Goal: Task Accomplishment & Management: Complete application form

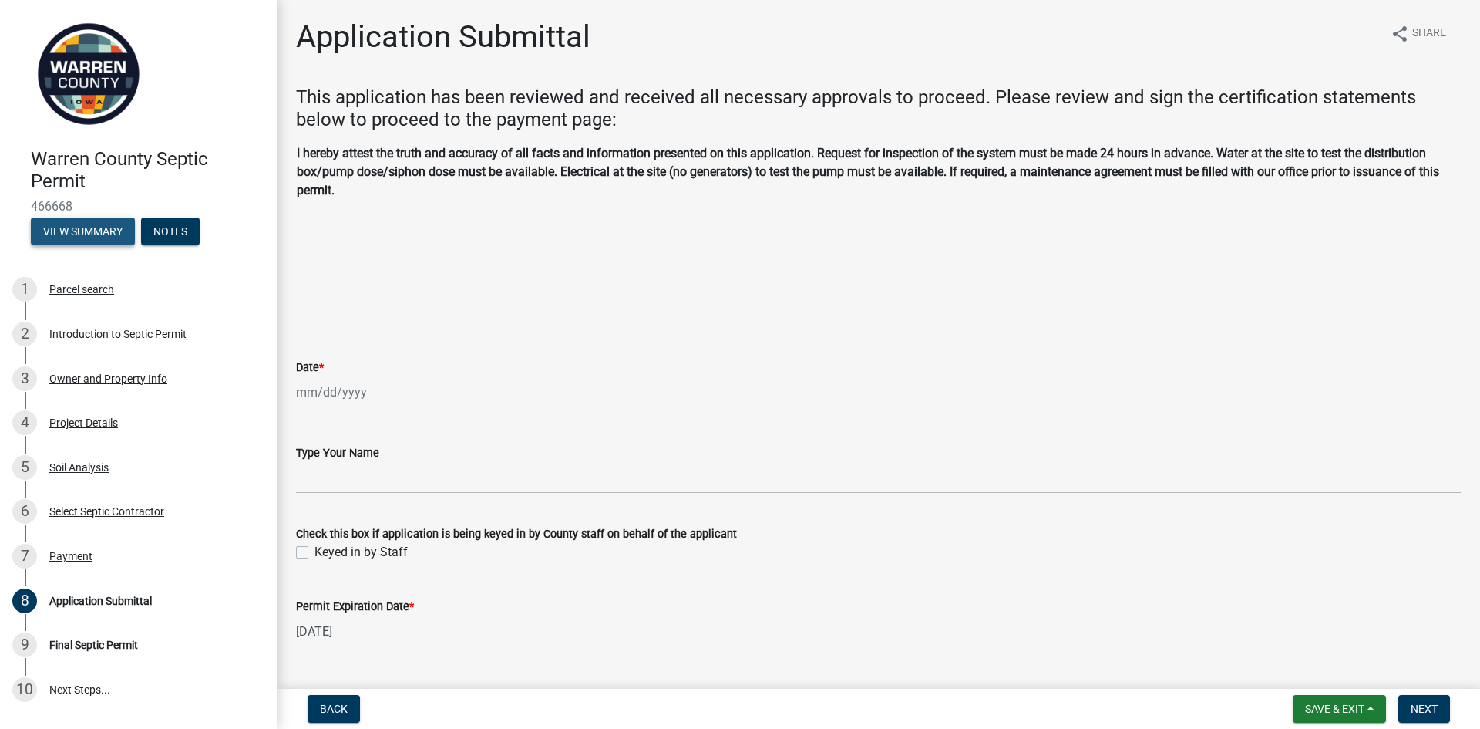
click at [52, 227] on button "View Summary" at bounding box center [83, 231] width 104 height 28
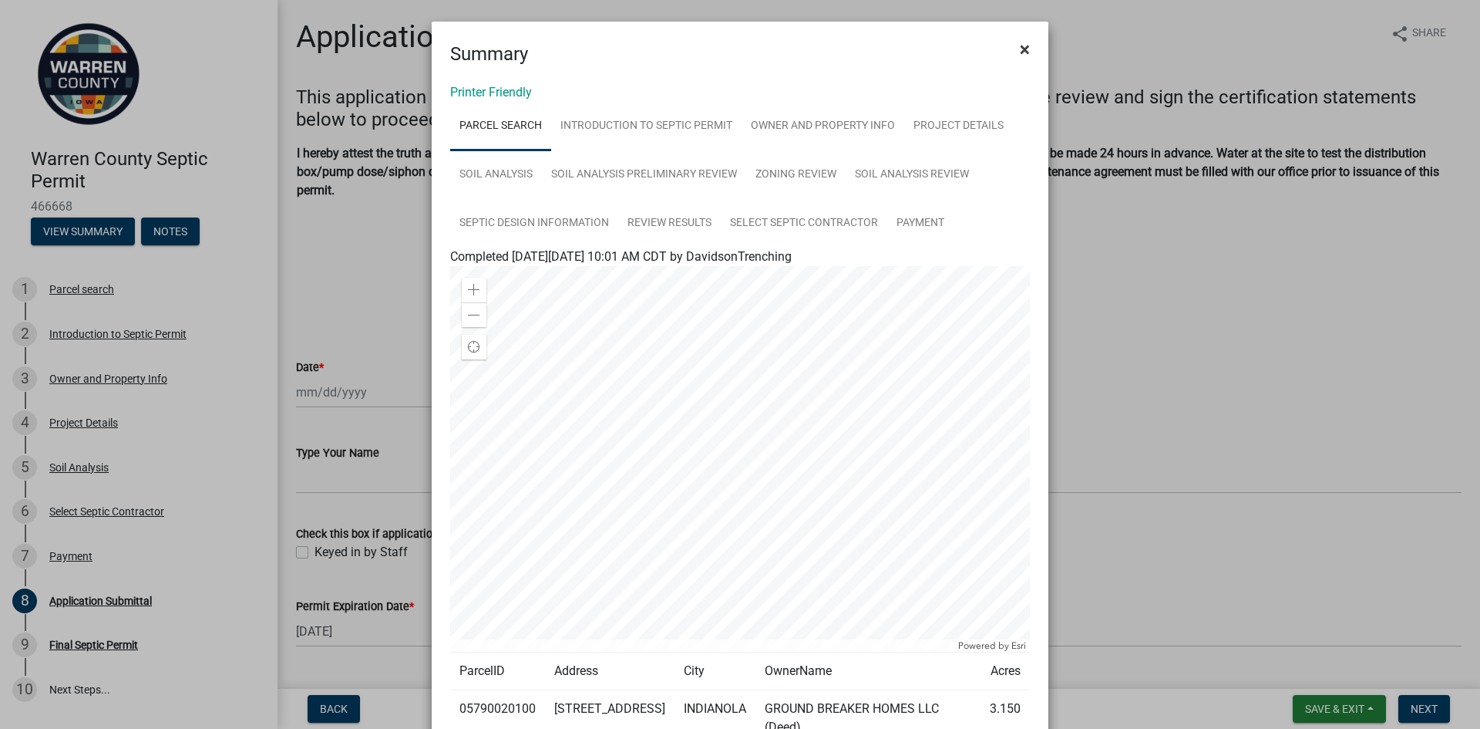
click at [1022, 45] on span "×" at bounding box center [1025, 50] width 10 height 22
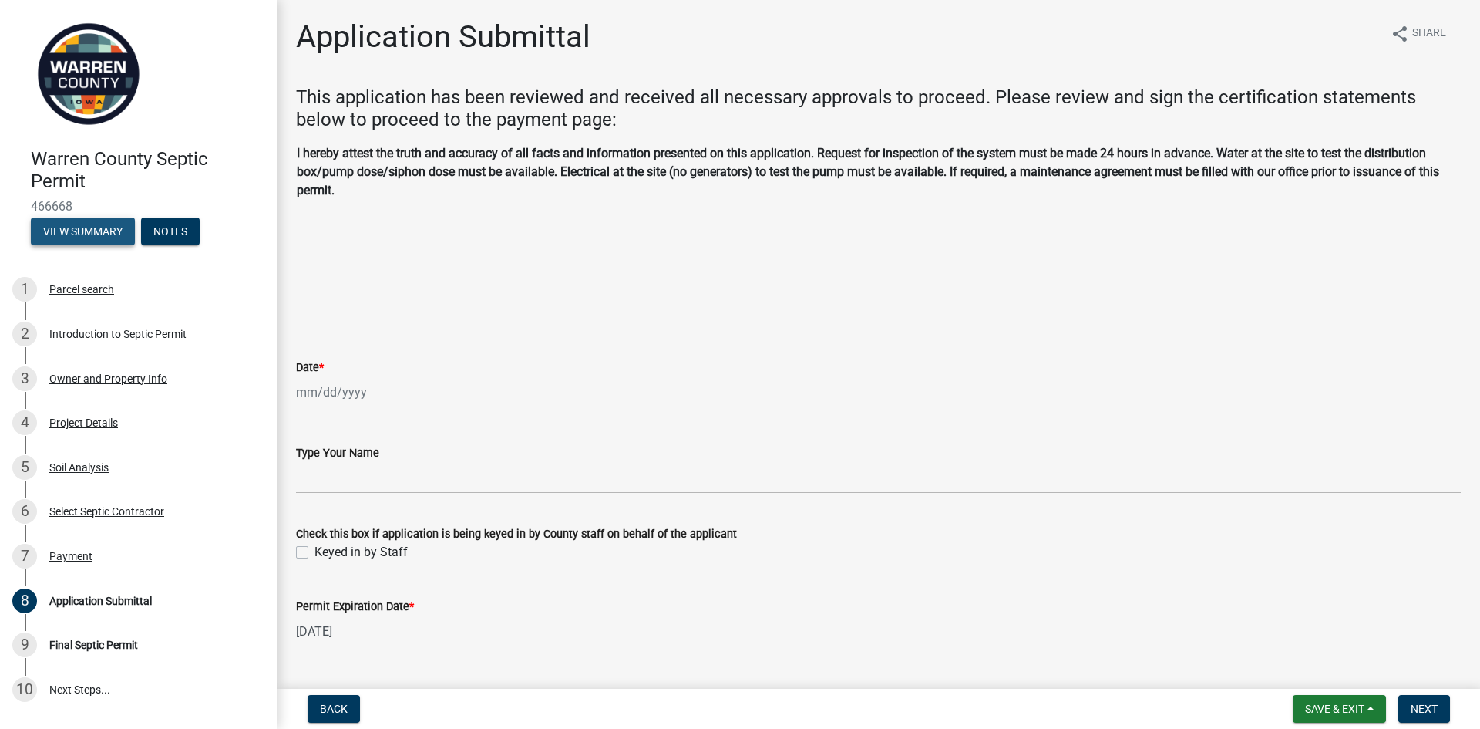
click at [78, 233] on button "View Summary" at bounding box center [83, 231] width 104 height 28
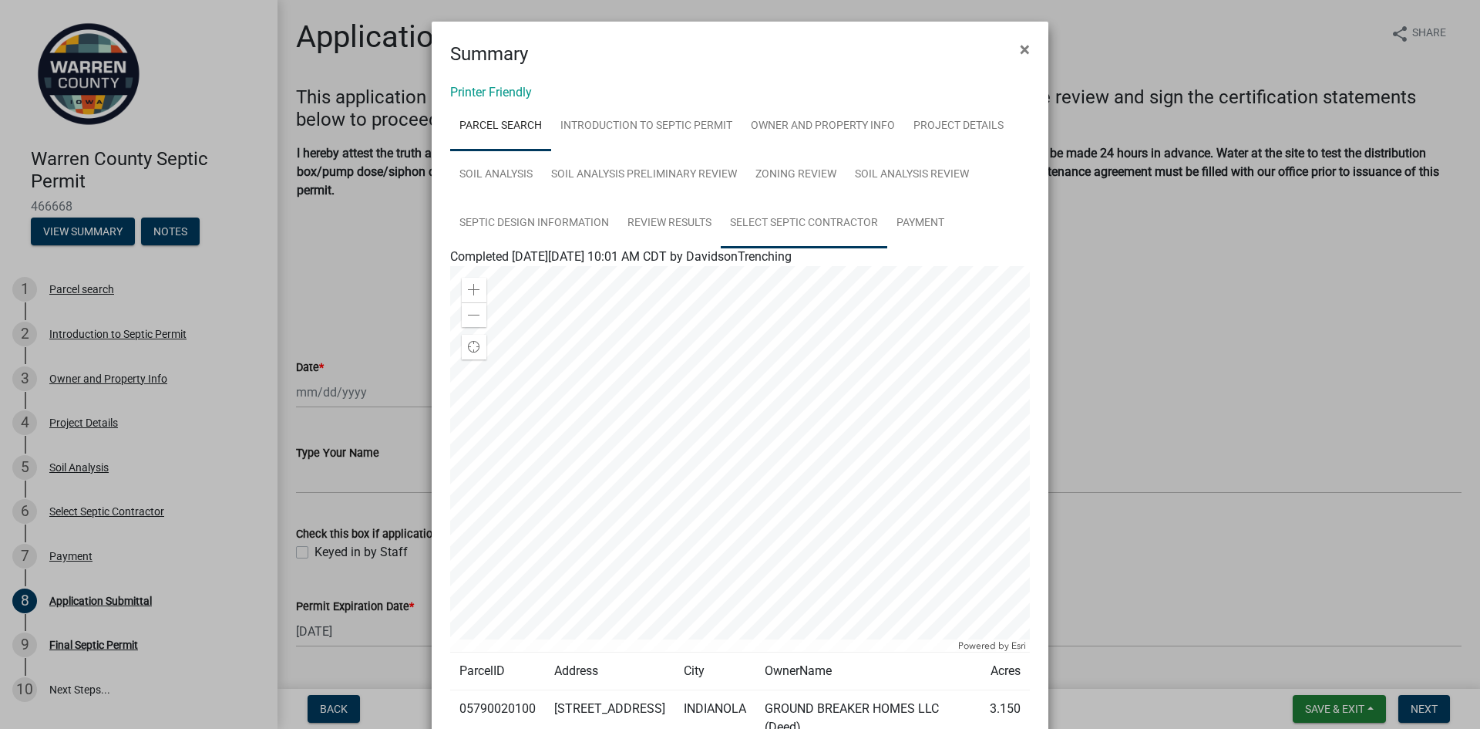
click at [788, 224] on link "Select Septic Contractor" at bounding box center [804, 223] width 167 height 49
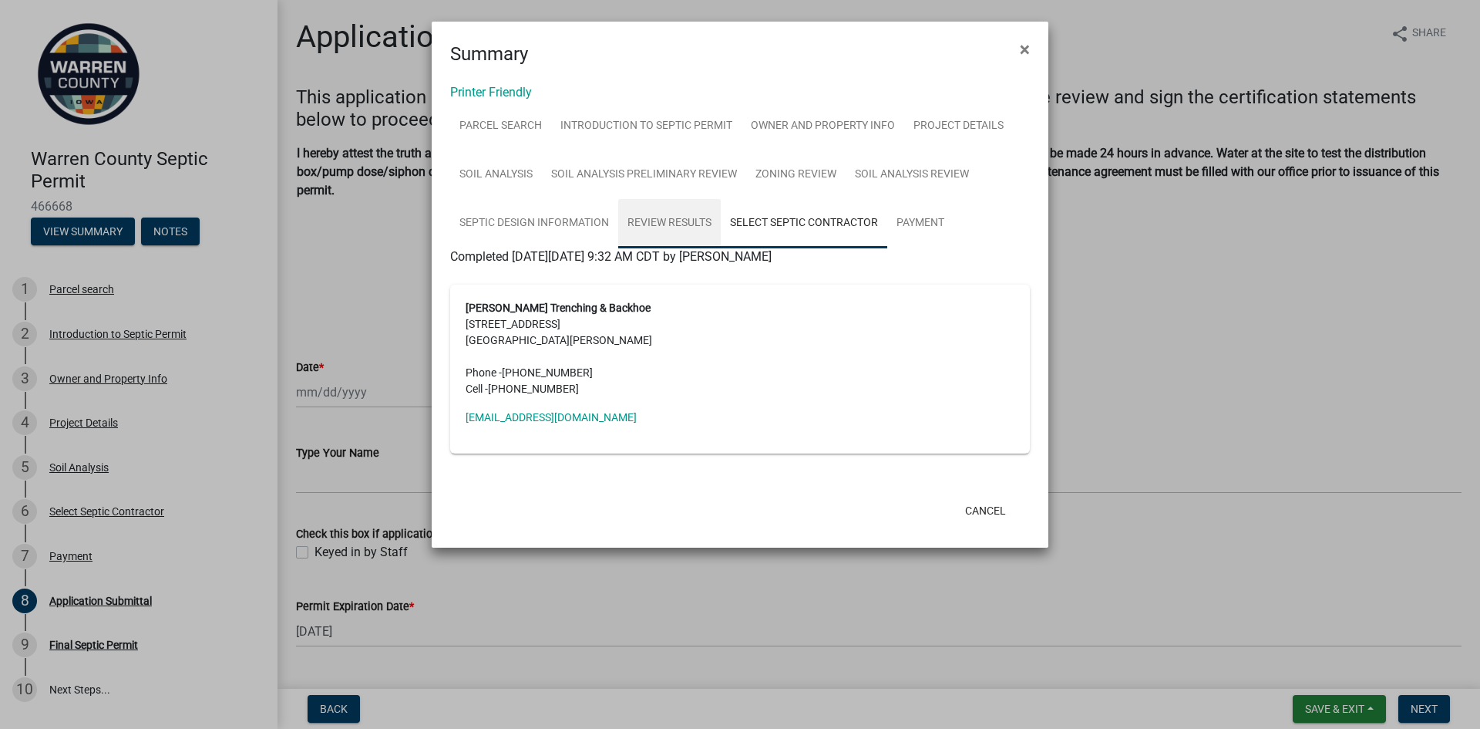
click at [689, 224] on link "Review Results" at bounding box center [669, 223] width 103 height 49
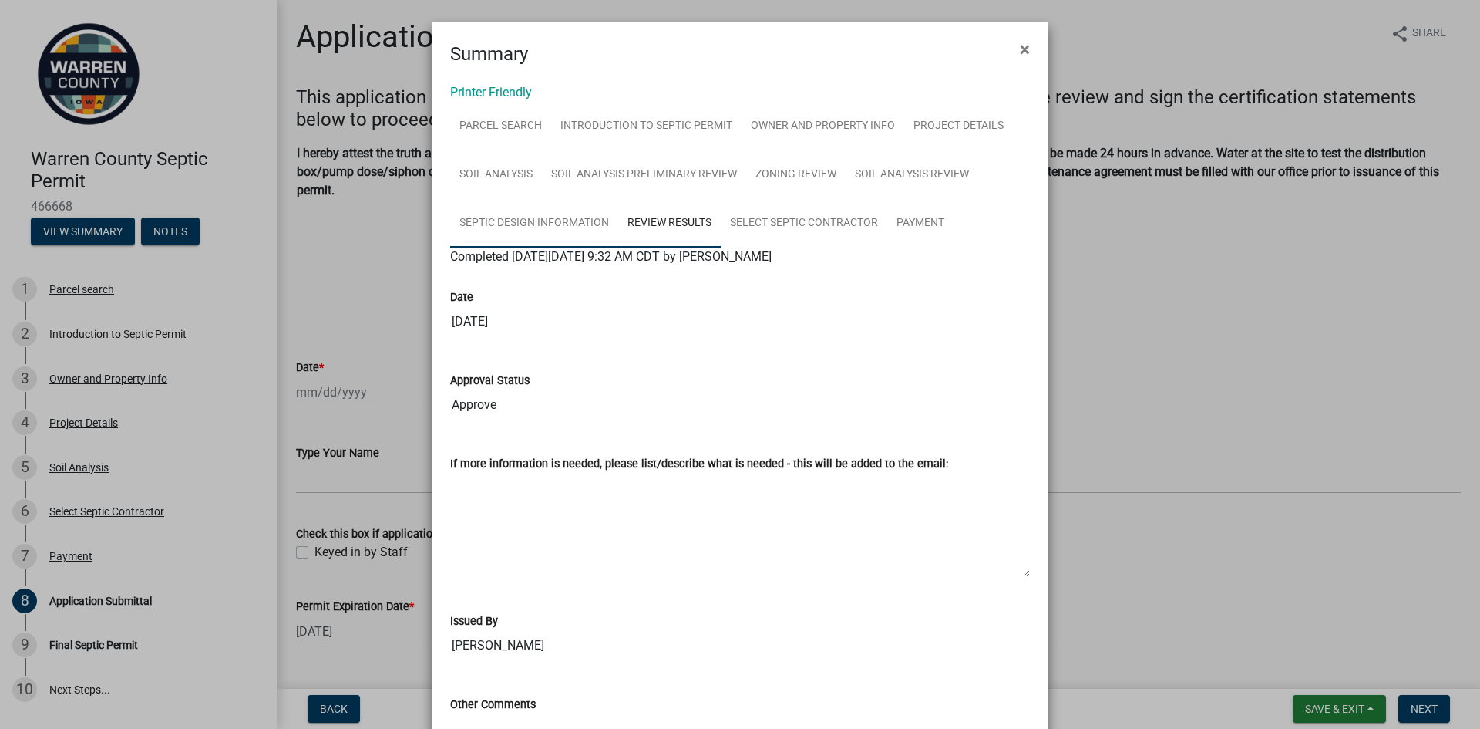
click at [567, 223] on link "Septic Design Information" at bounding box center [534, 223] width 168 height 49
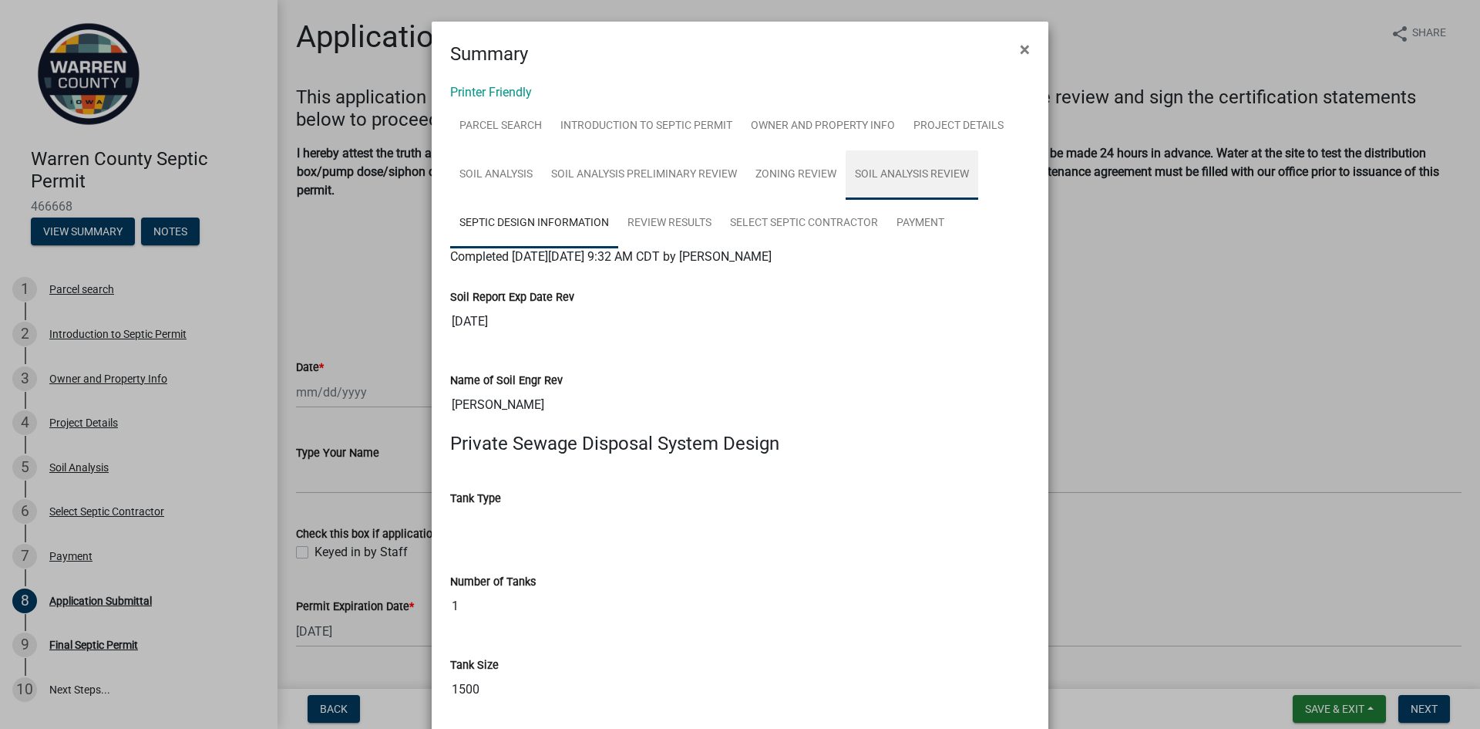
click at [904, 170] on link "Soil Analysis Review" at bounding box center [912, 174] width 133 height 49
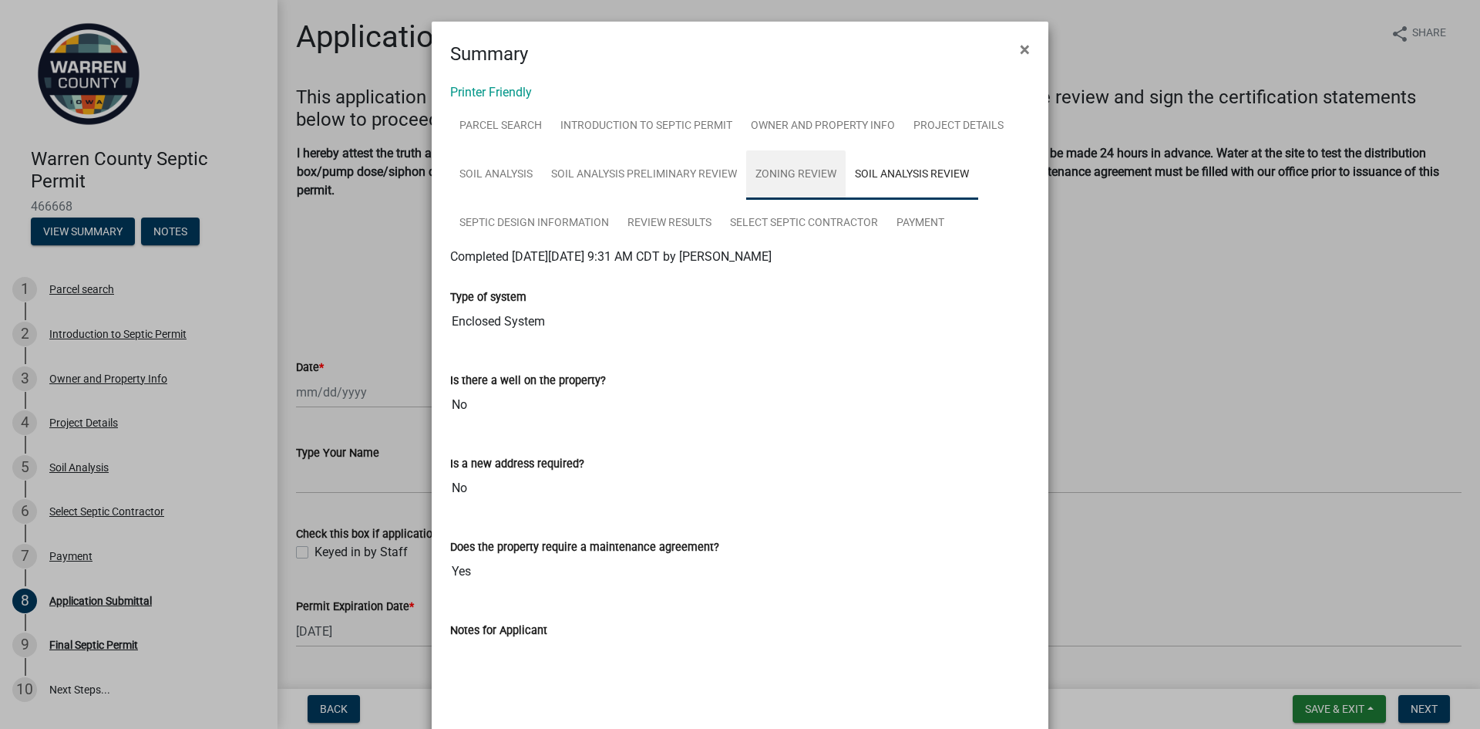
click at [812, 170] on link "Zoning Review" at bounding box center [795, 174] width 99 height 49
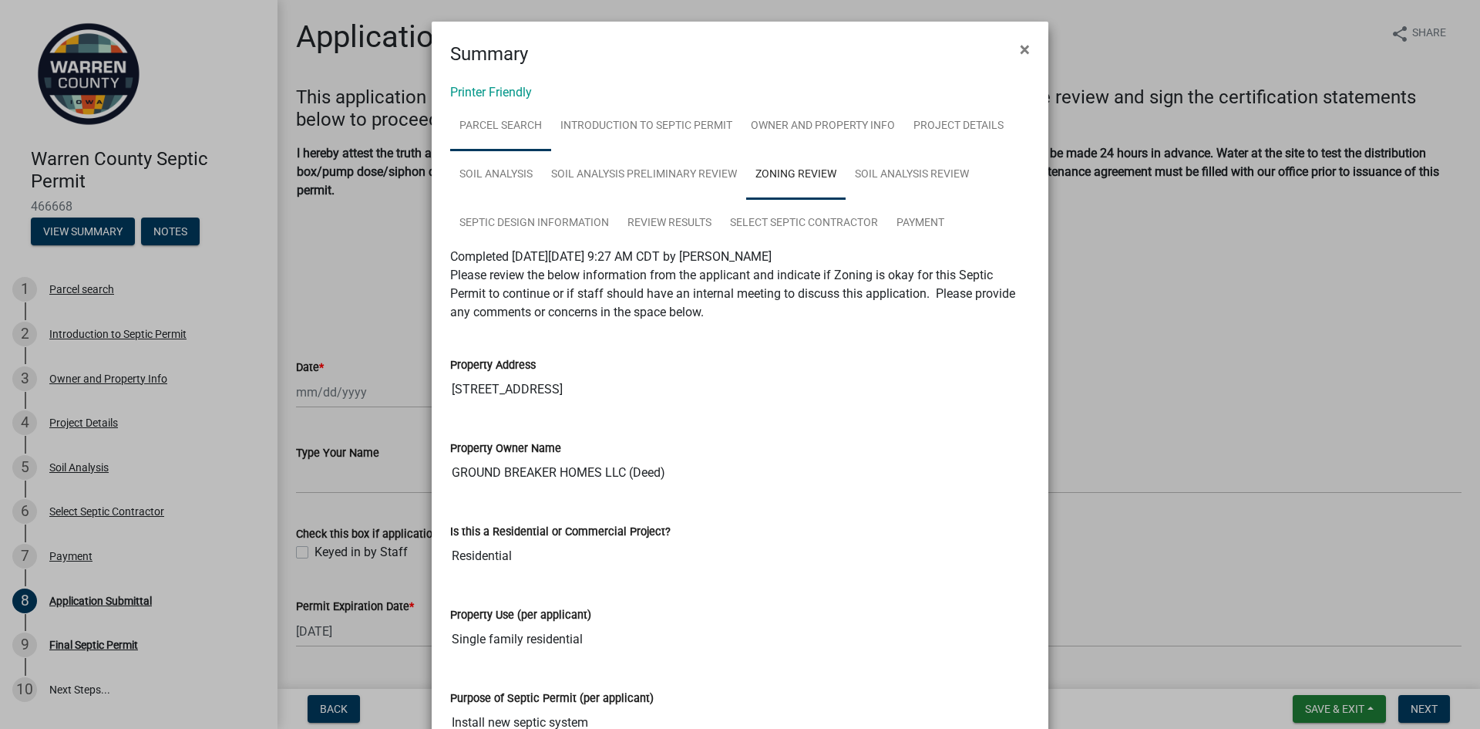
click at [506, 126] on link "Parcel search" at bounding box center [500, 126] width 101 height 49
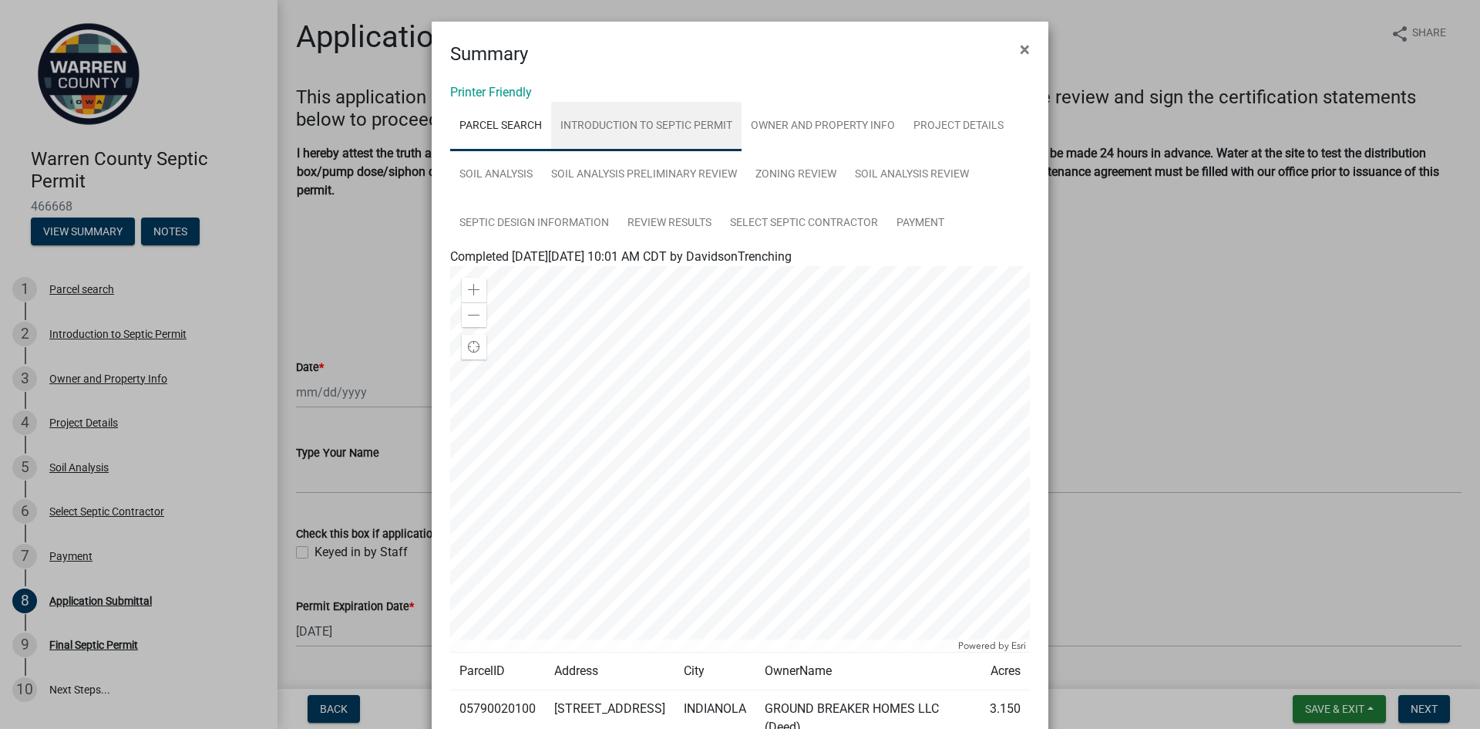
click at [616, 126] on link "Introduction to Septic Permit" at bounding box center [646, 126] width 190 height 49
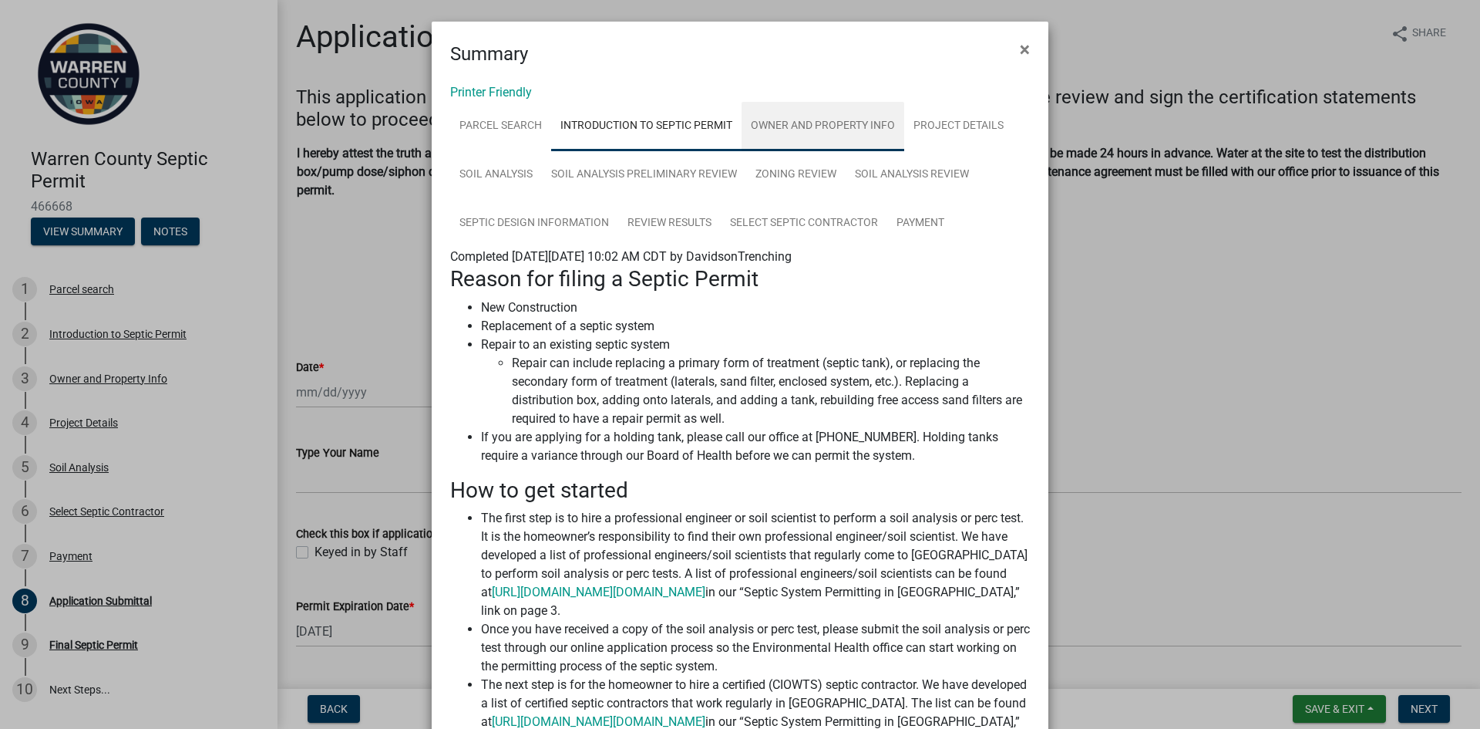
click at [742, 125] on link "Owner and Property Info" at bounding box center [823, 126] width 163 height 49
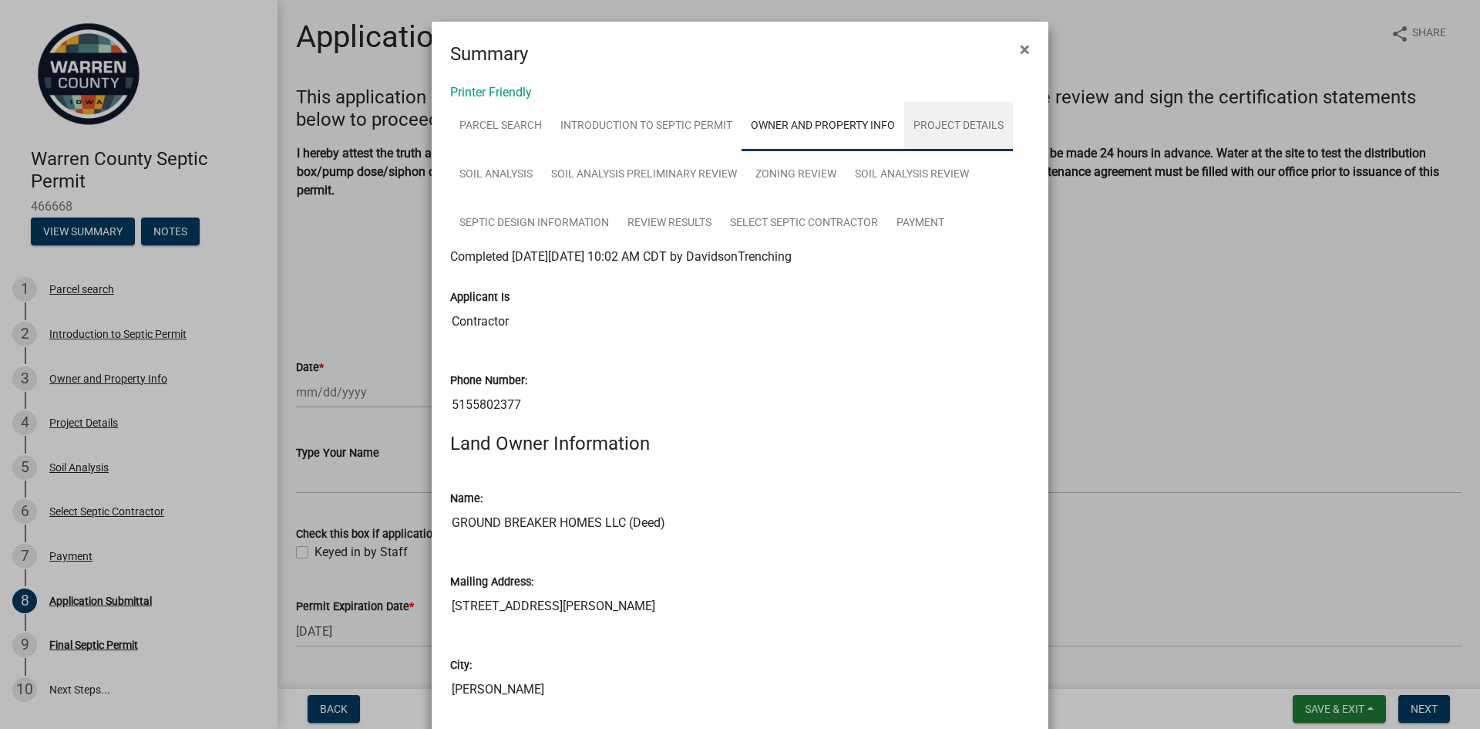
click at [962, 123] on link "Project Details" at bounding box center [958, 126] width 109 height 49
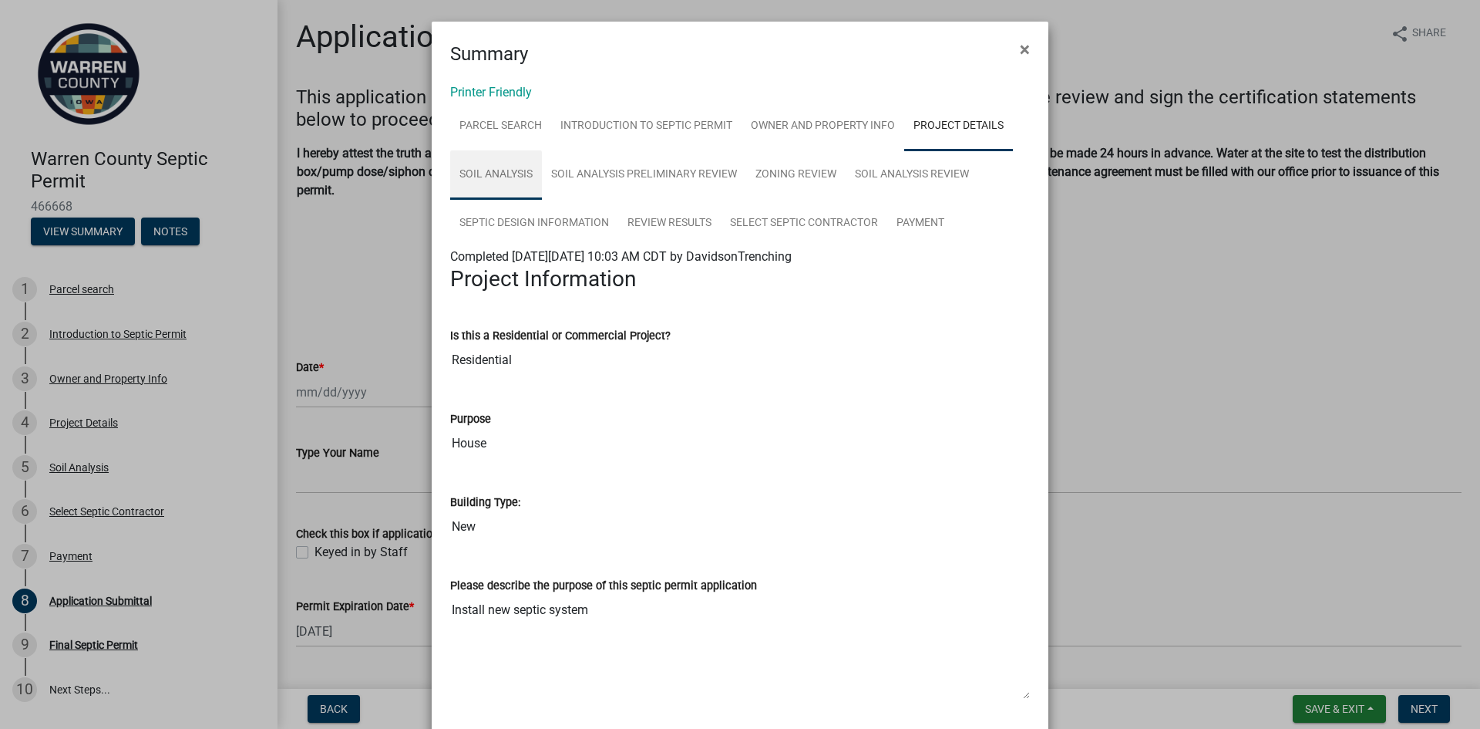
click at [502, 174] on link "Soil Analysis" at bounding box center [496, 174] width 92 height 49
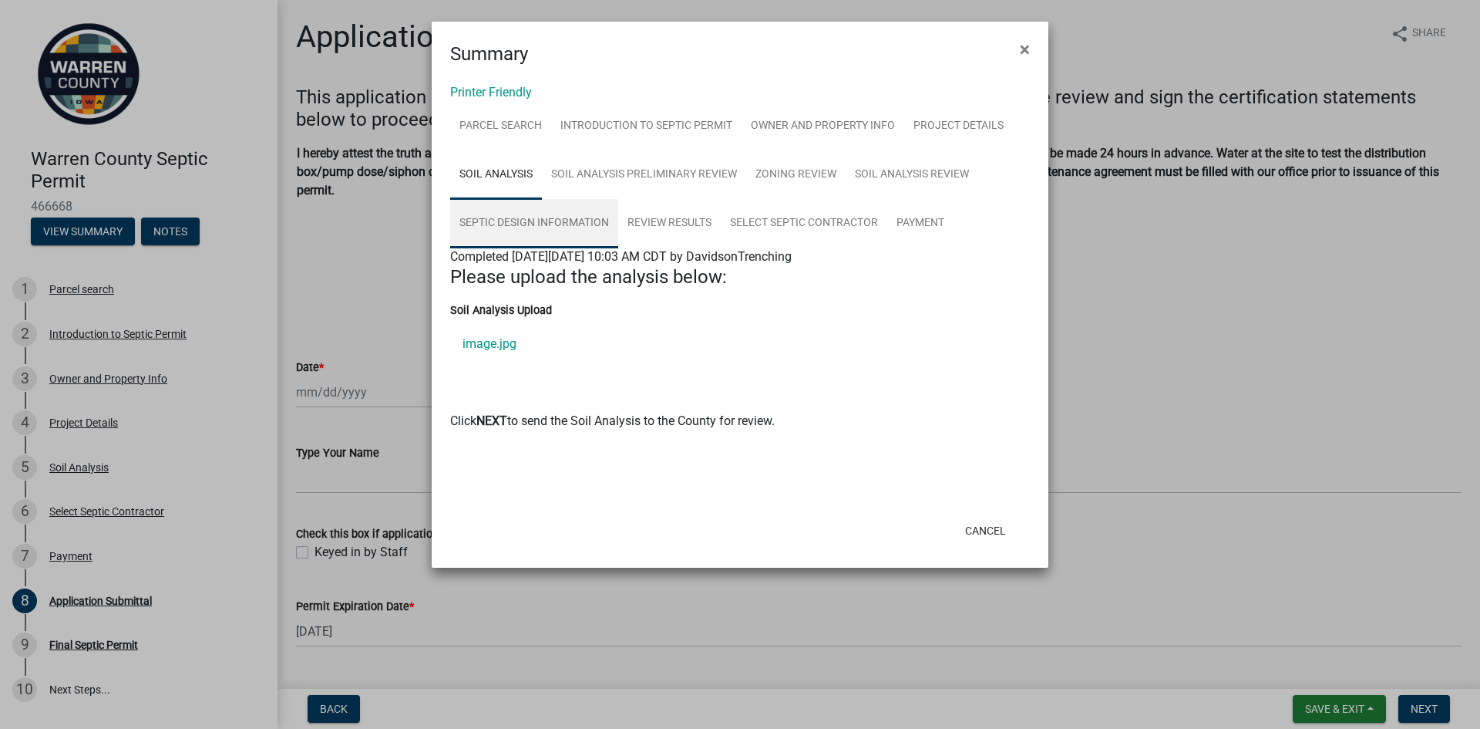
click at [519, 220] on link "Septic Design Information" at bounding box center [534, 223] width 168 height 49
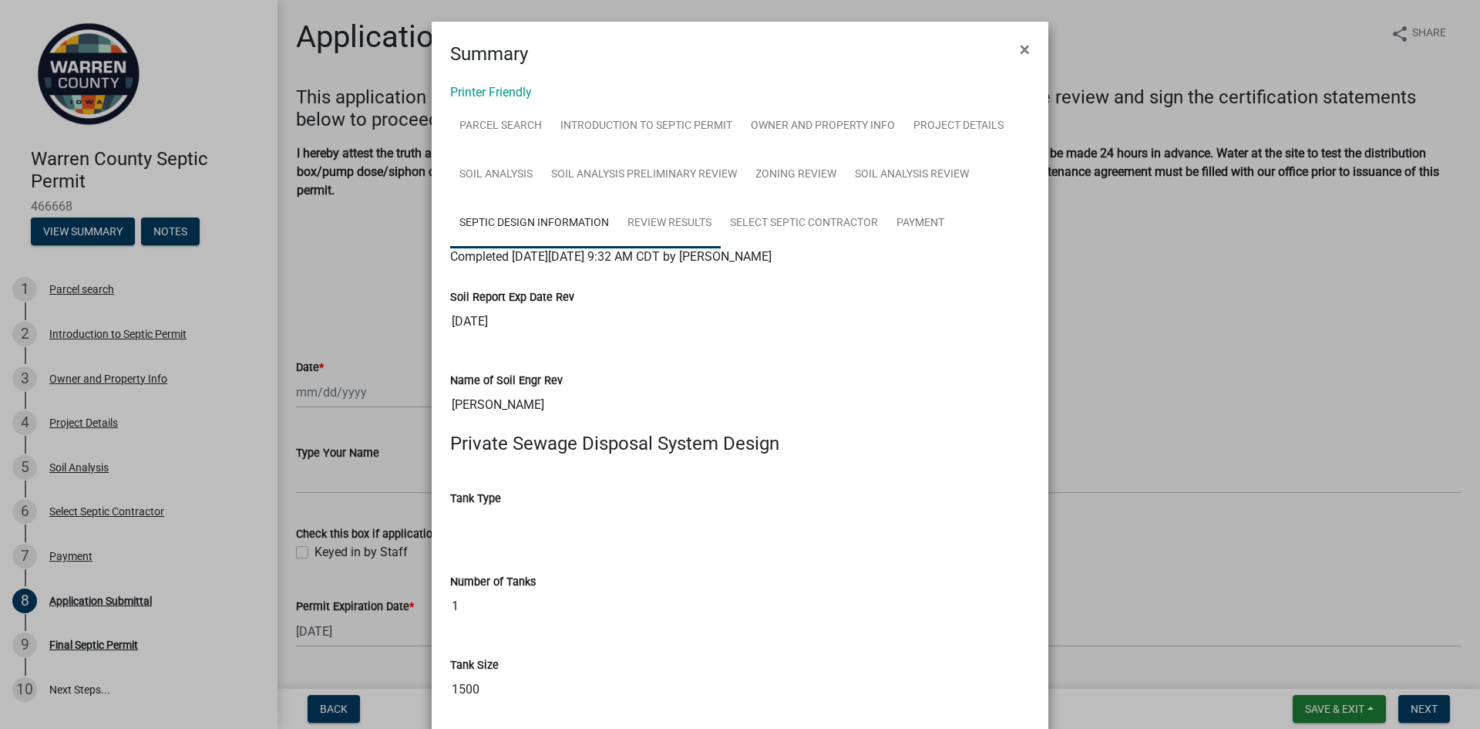
click at [678, 223] on link "Review Results" at bounding box center [669, 223] width 103 height 49
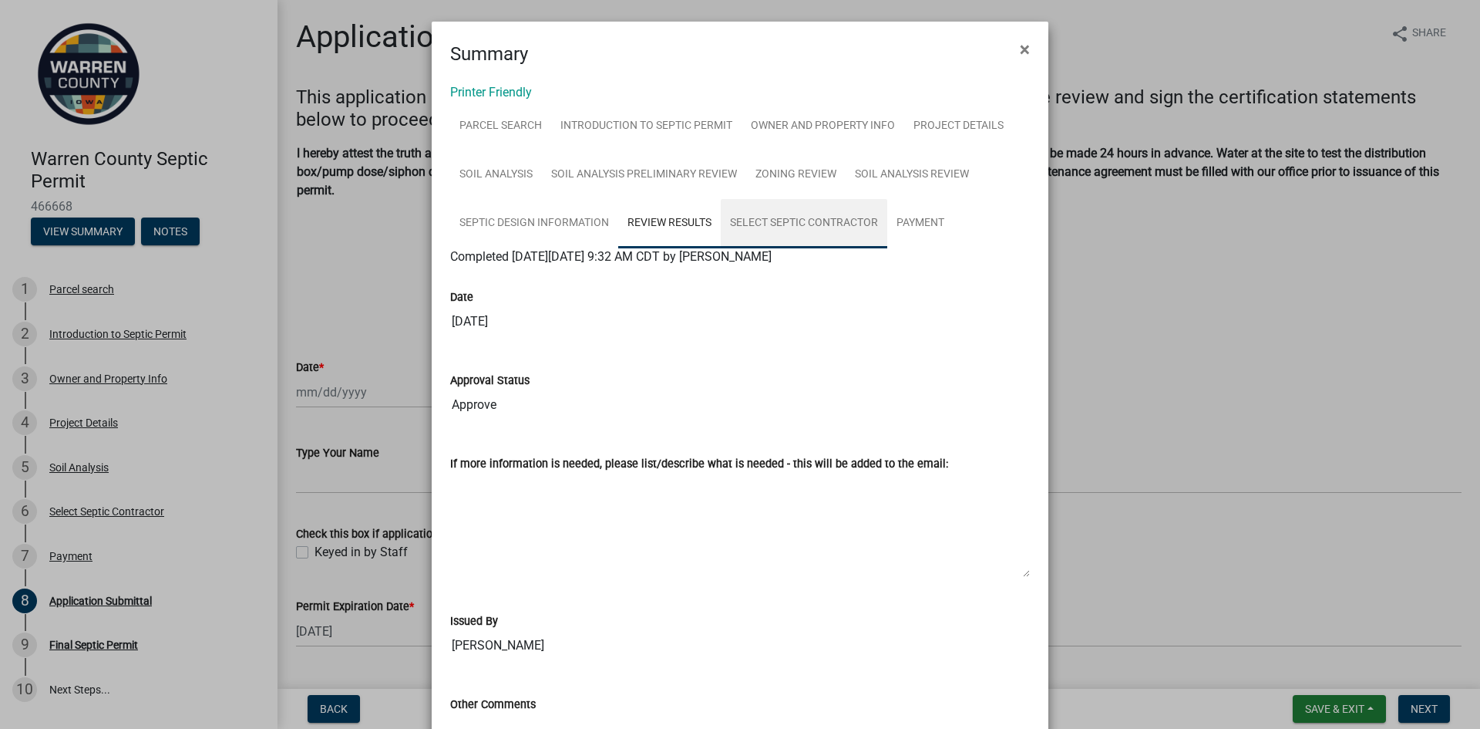
click at [783, 219] on link "Select Septic Contractor" at bounding box center [804, 223] width 167 height 49
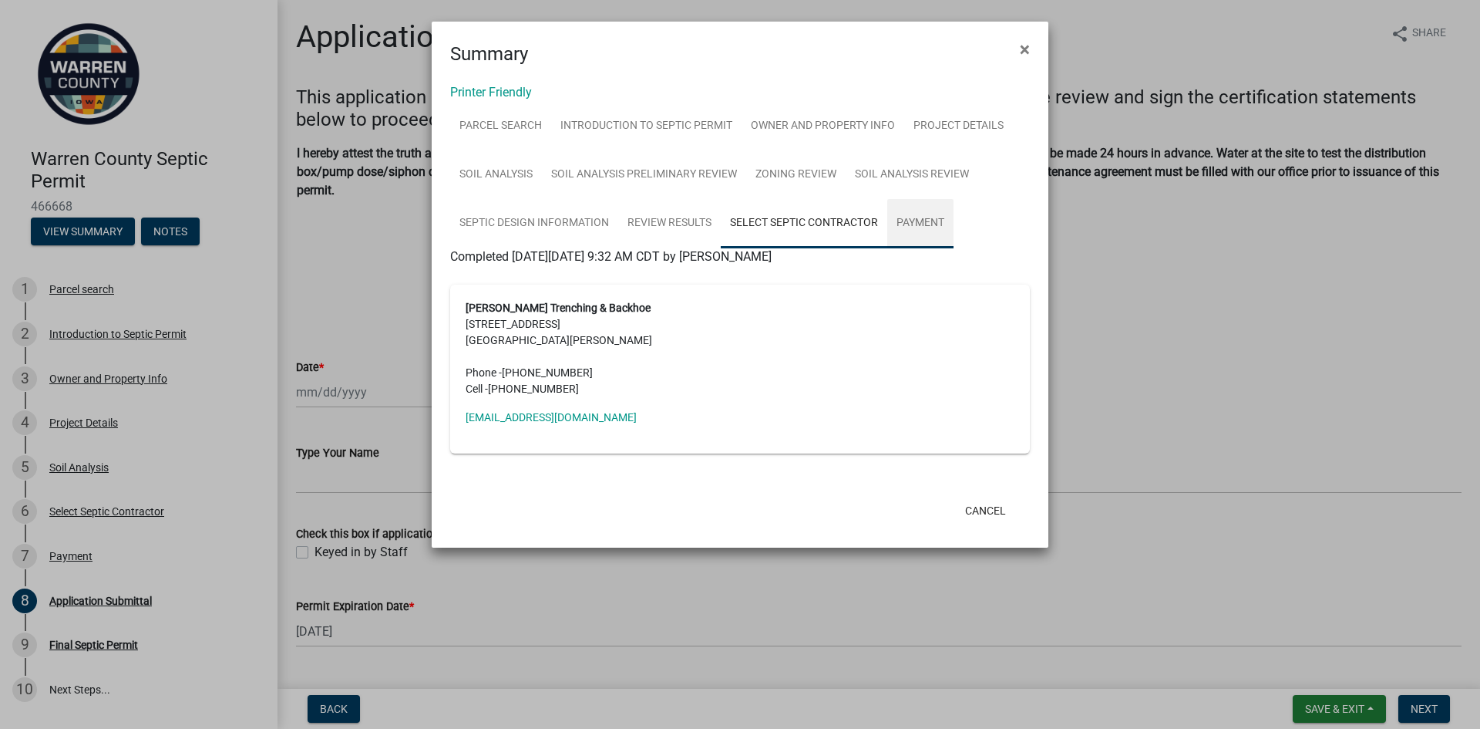
click at [914, 220] on link "Payment" at bounding box center [920, 223] width 66 height 49
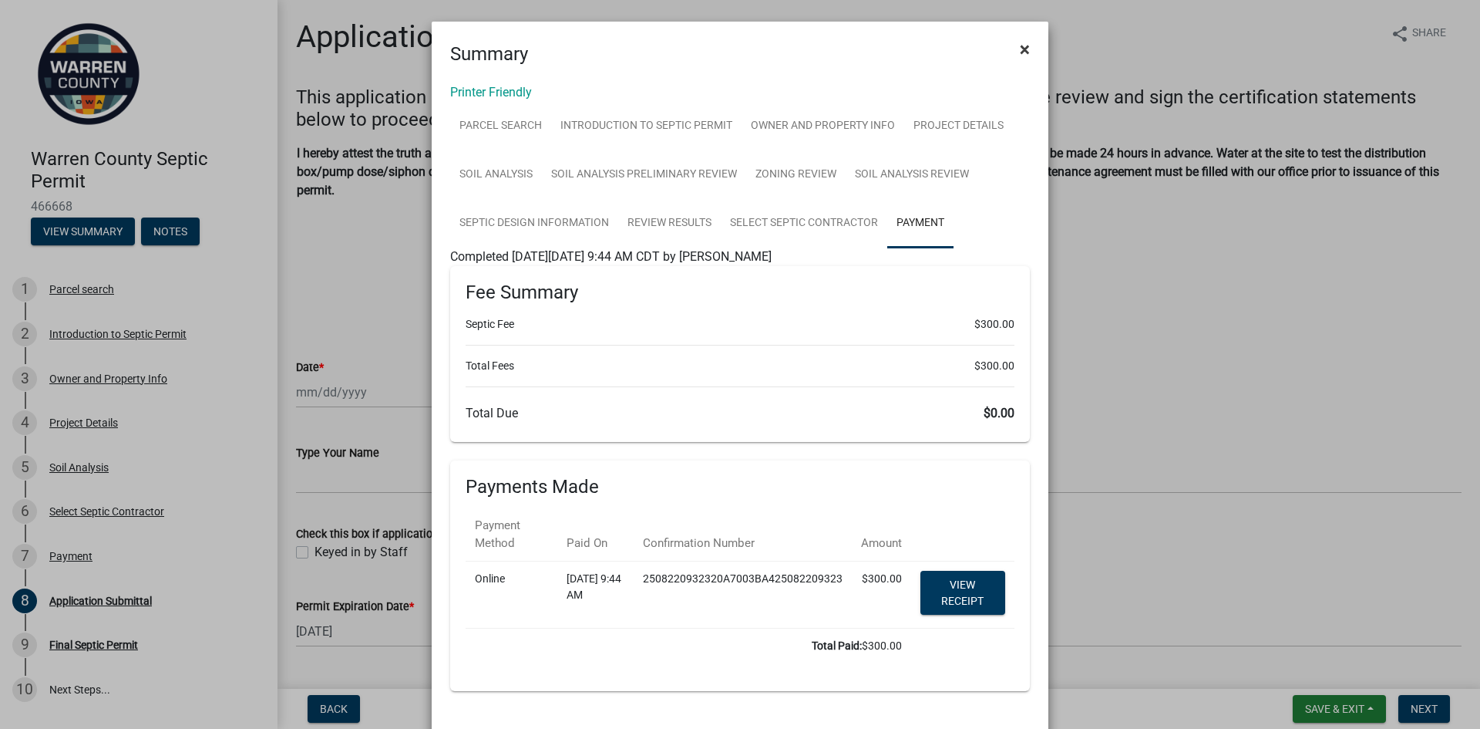
click at [1020, 49] on span "×" at bounding box center [1025, 50] width 10 height 22
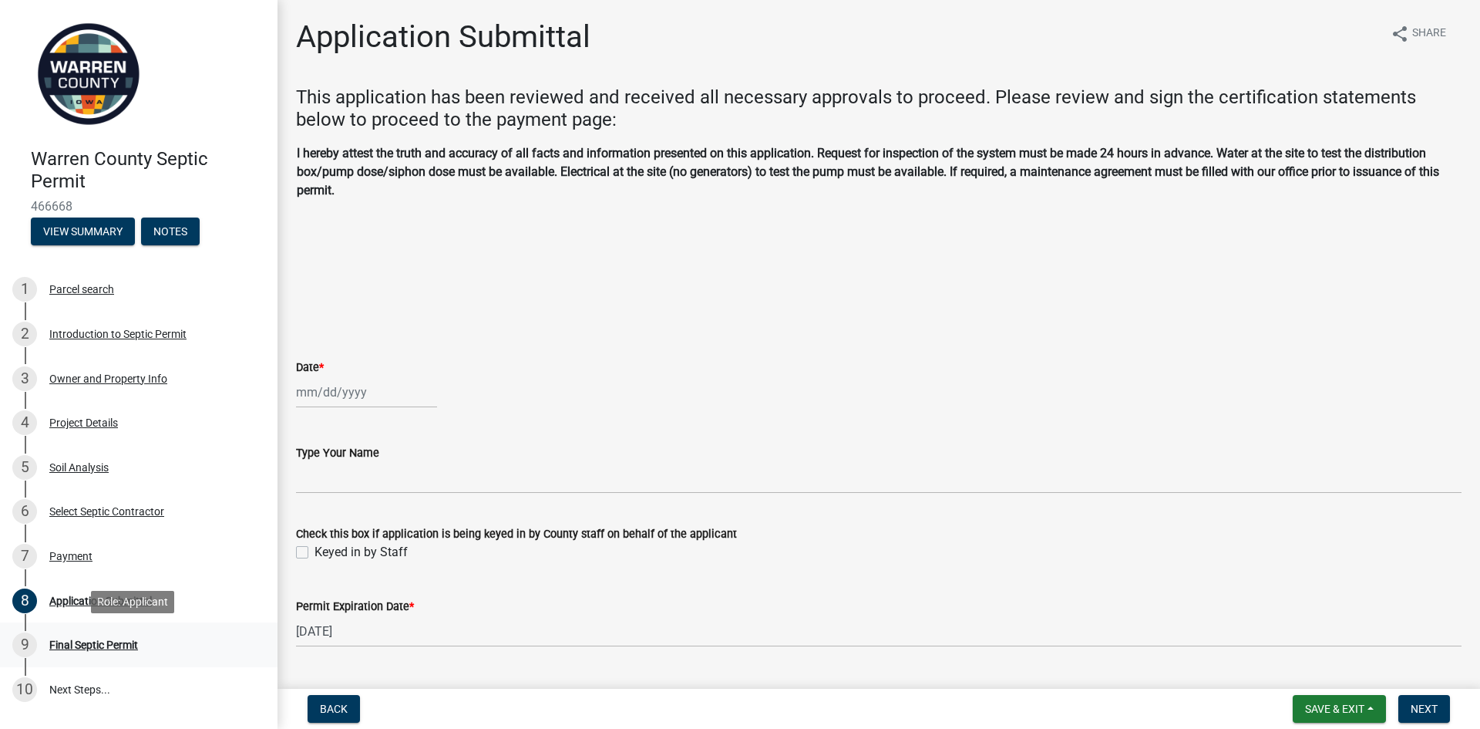
click at [96, 647] on div "Final Septic Permit" at bounding box center [93, 644] width 89 height 11
click at [88, 646] on div "Final Septic Permit" at bounding box center [93, 644] width 89 height 11
click at [75, 641] on div "Final Septic Permit" at bounding box center [93, 644] width 89 height 11
